Goal: Contribute content: Contribute content

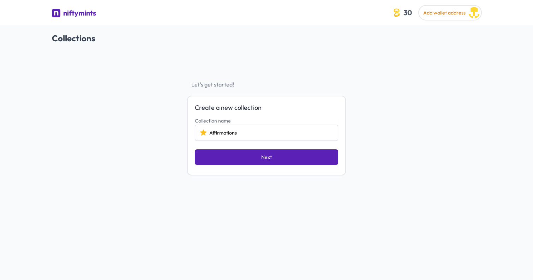
type input "Affirmations"
click at [249, 164] on button "Next" at bounding box center [266, 157] width 143 height 16
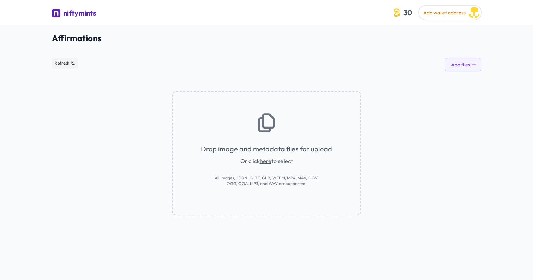
click at [249, 164] on span "Or click here to select" at bounding box center [267, 161] width 53 height 8
click at [267, 162] on link "here" at bounding box center [266, 161] width 12 height 7
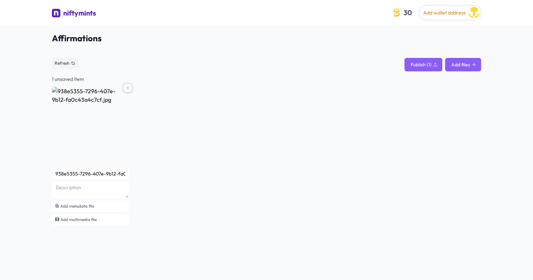
click at [465, 64] on button "Add files" at bounding box center [463, 64] width 36 height 13
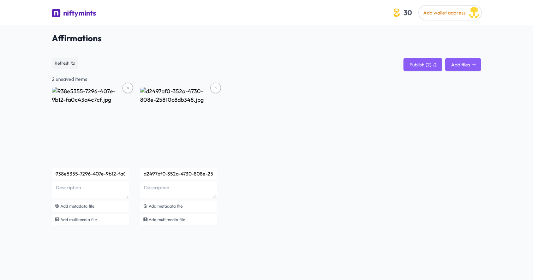
click at [473, 62] on icon at bounding box center [474, 64] width 5 height 5
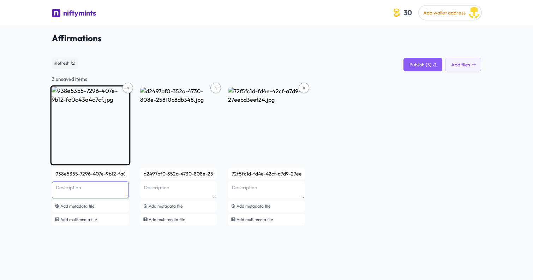
click at [78, 191] on textarea at bounding box center [90, 190] width 77 height 17
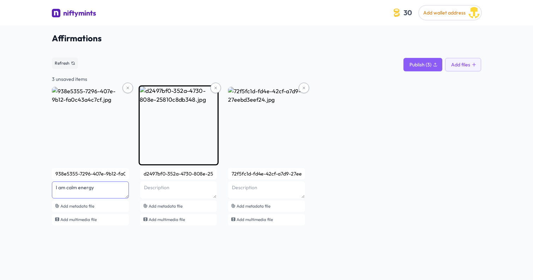
type textarea "I am calm energy"
click at [129, 192] on textarea at bounding box center [90, 190] width 77 height 17
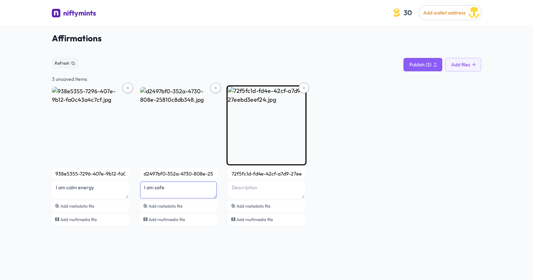
type textarea "I am safe"
click at [129, 184] on textarea at bounding box center [90, 190] width 77 height 17
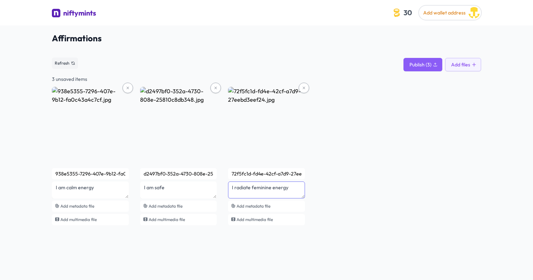
type textarea "I radiate feminine energy"
click at [369, 208] on div "938e5355-7296-407e-9b12-fa0c43a4c7cf I am calm energy Add metadata file Add mul…" at bounding box center [266, 157] width 429 height 140
click at [417, 63] on span "Publish (3)" at bounding box center [421, 64] width 22 height 7
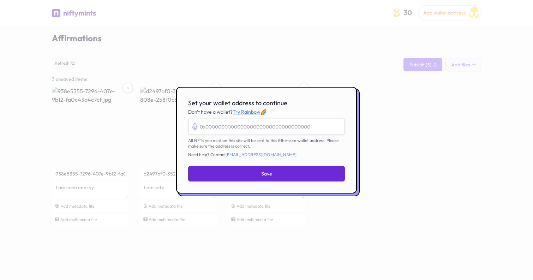
paste input "0xC354BE3a1bB1049296549925CDD7Cf5E54b2e2c7"
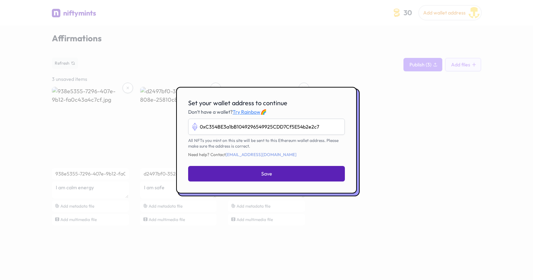
click at [231, 174] on button "Save" at bounding box center [266, 174] width 157 height 16
type input "0xc354be3a1bb1049296549925cdd7cf5e54b2e2c7"
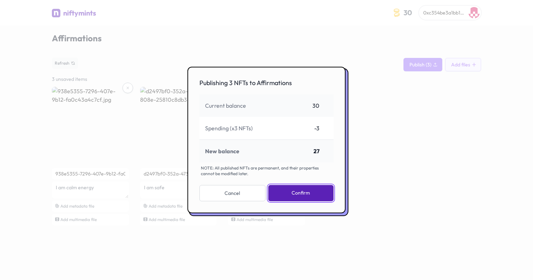
click at [288, 190] on button "Confirm" at bounding box center [300, 193] width 65 height 16
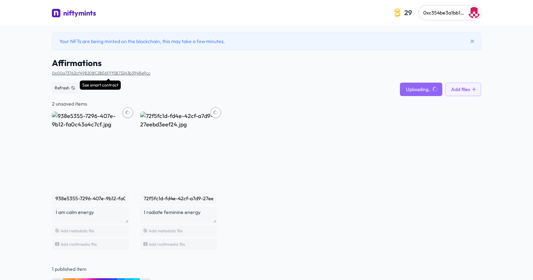
click at [130, 72] on link "0x00a73762cf498208C28E6FFf5873243b394Be9cc" at bounding box center [101, 72] width 99 height 5
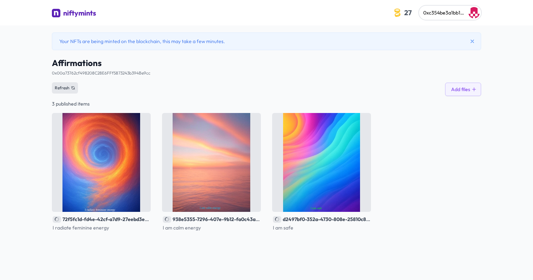
click at [63, 88] on span "Refresh" at bounding box center [62, 88] width 15 height 6
